Goal: Transaction & Acquisition: Download file/media

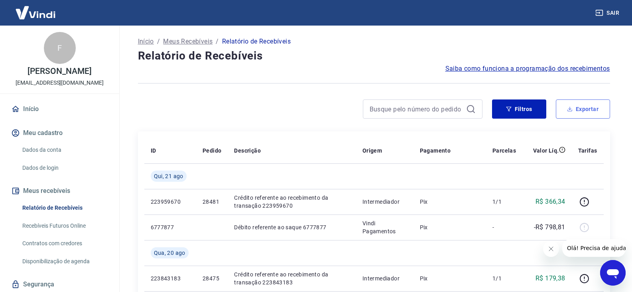
click at [580, 100] on button "Exportar" at bounding box center [583, 108] width 54 height 19
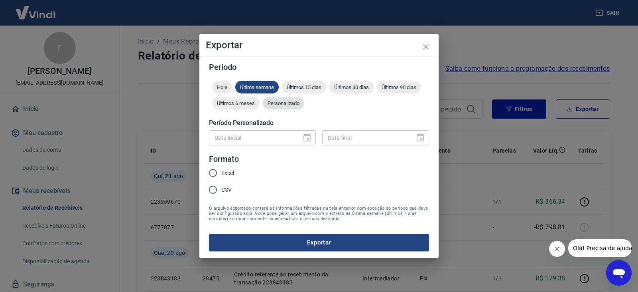
click at [287, 99] on div "Personalizado" at bounding box center [284, 103] width 42 height 13
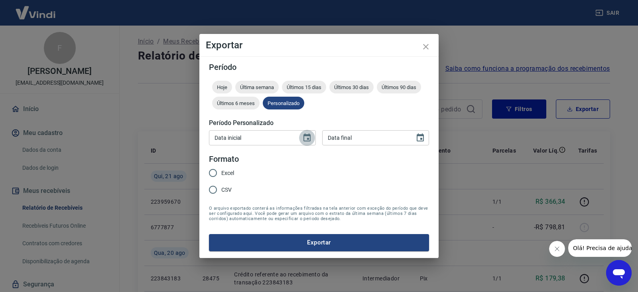
click at [300, 139] on button "Choose date" at bounding box center [307, 138] width 16 height 16
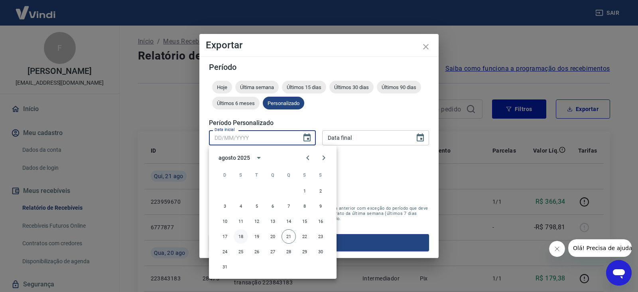
click at [242, 239] on button "18" at bounding box center [241, 236] width 14 height 14
type input "[DATE]"
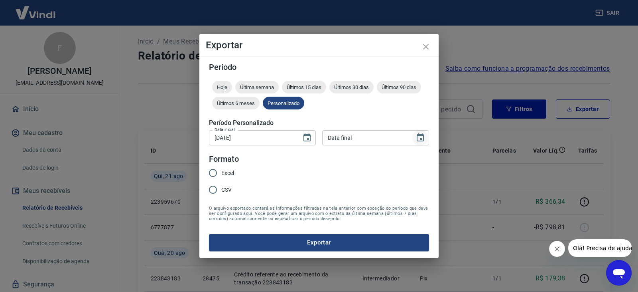
click at [416, 134] on icon "Choose date" at bounding box center [421, 138] width 10 height 10
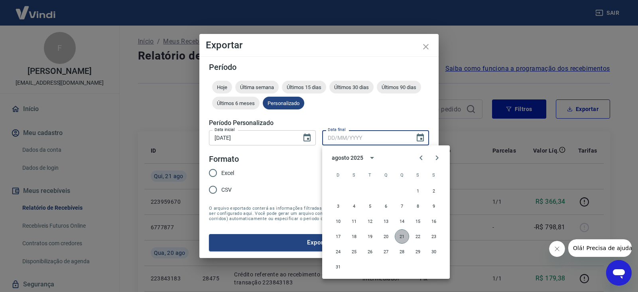
click at [401, 235] on button "21" at bounding box center [402, 236] width 14 height 14
type input "[DATE]"
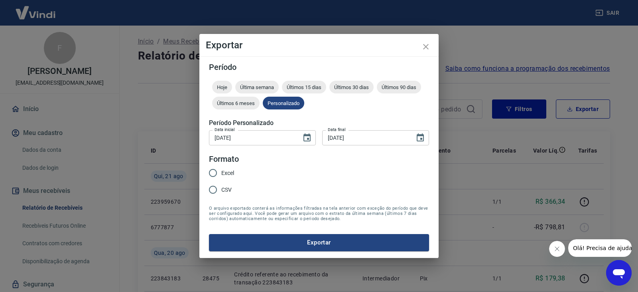
click at [228, 172] on span "Excel" at bounding box center [227, 173] width 13 height 8
click at [221, 172] on input "Excel" at bounding box center [213, 172] width 17 height 17
radio input "true"
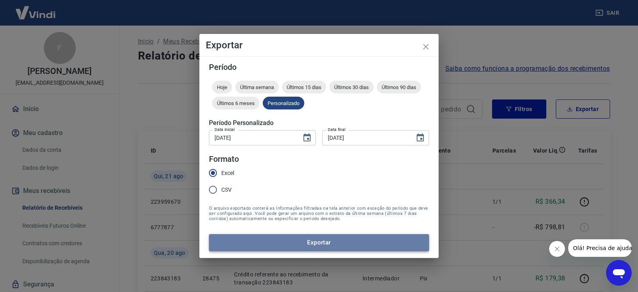
click at [351, 243] on button "Exportar" at bounding box center [319, 242] width 220 height 17
